Goal: Obtain resource: Obtain resource

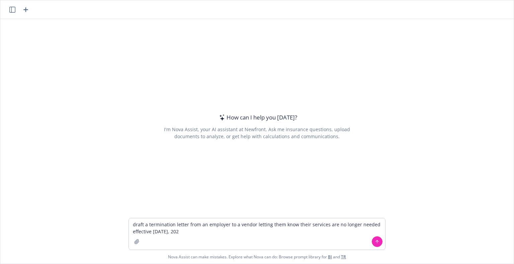
type textarea "draft a termination letter from an employer to a vendor letting them know their…"
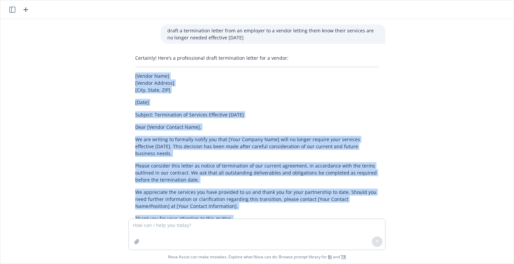
drag, startPoint x: 192, startPoint y: 179, endPoint x: 124, endPoint y: 74, distance: 125.3
click at [128, 74] on div "Certainly! Here’s a professional draft termination letter for a vendor: [Vendor…" at bounding box center [256, 168] width 257 height 232
copy div "[Vendor Name] [Vendor Address] [City, State, ZIP] [Date] Subject: Termination o…"
